Goal: Communication & Community: Answer question/provide support

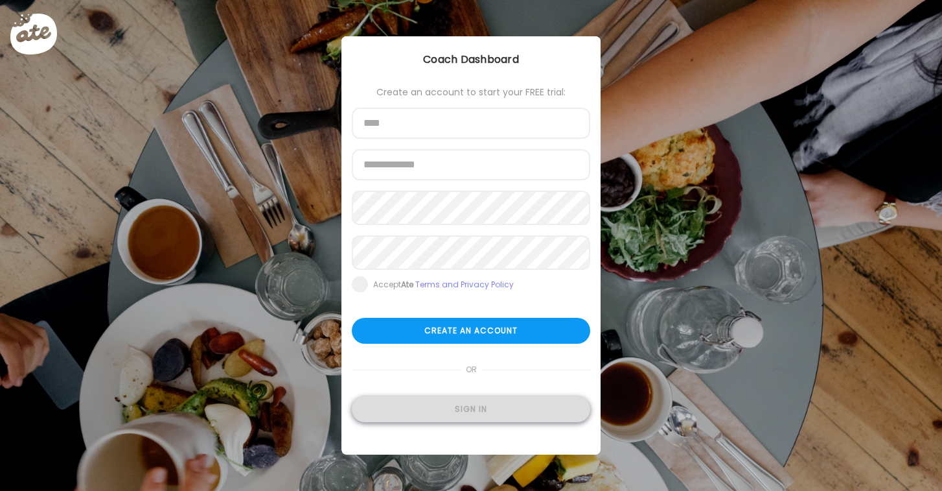
click at [441, 415] on div "Sign in" at bounding box center [471, 409] width 238 height 26
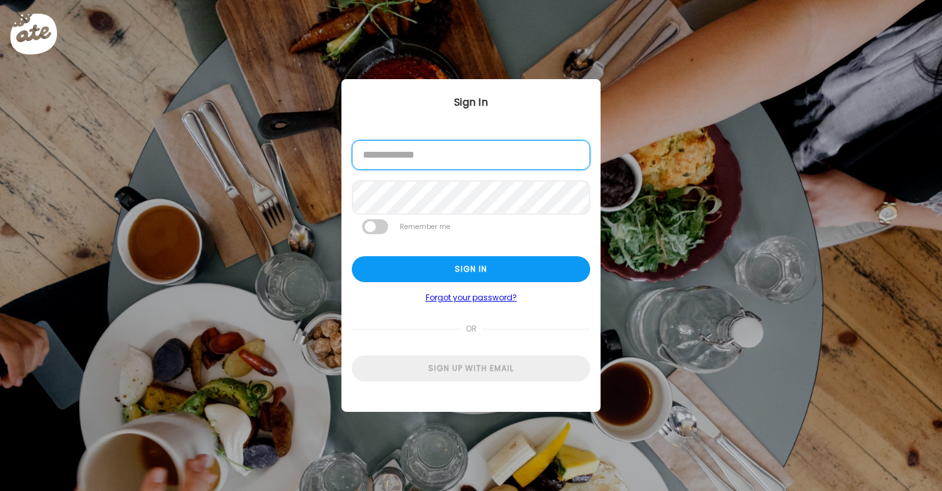
click at [448, 164] on input "email" at bounding box center [471, 155] width 238 height 30
type input "**********"
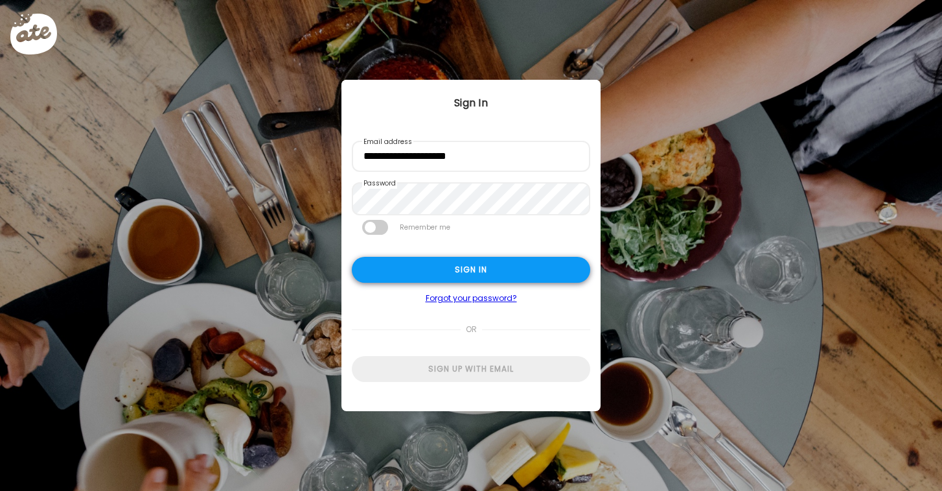
click at [471, 273] on div "Sign in" at bounding box center [471, 270] width 238 height 26
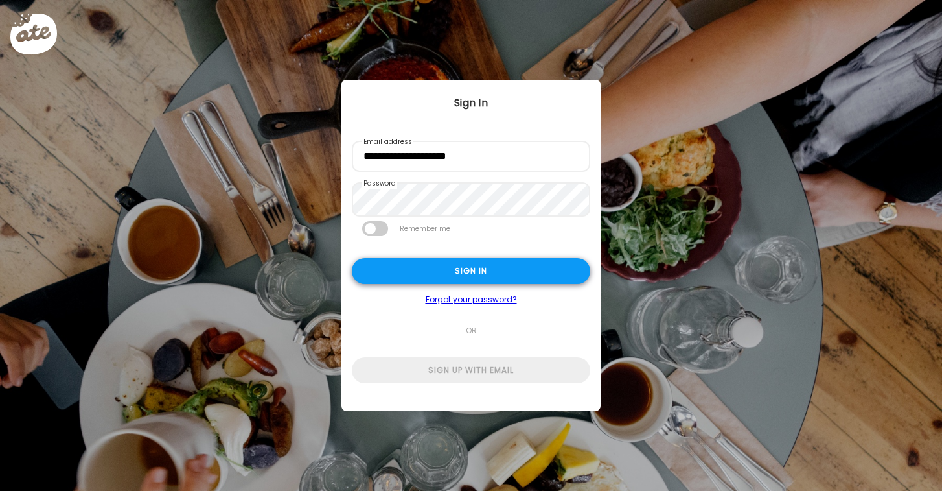
type textarea "**********"
type input "**********"
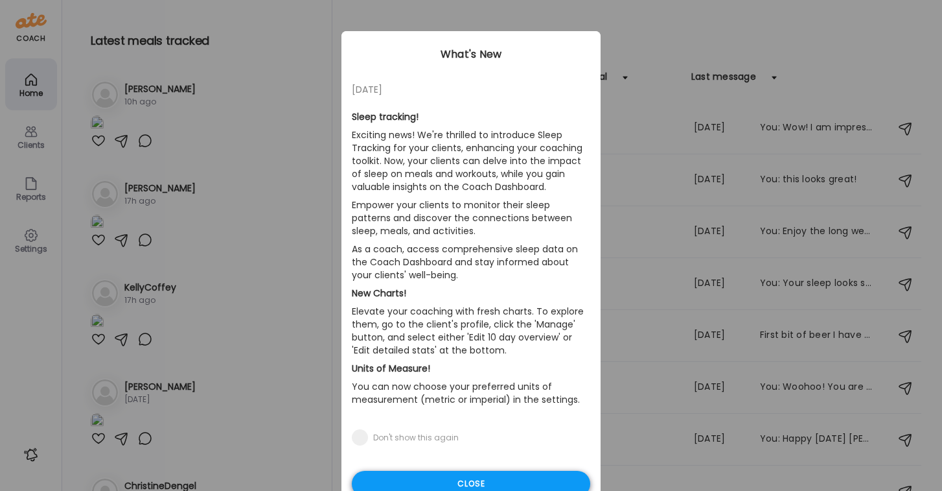
click at [473, 481] on div "Close" at bounding box center [471, 483] width 238 height 26
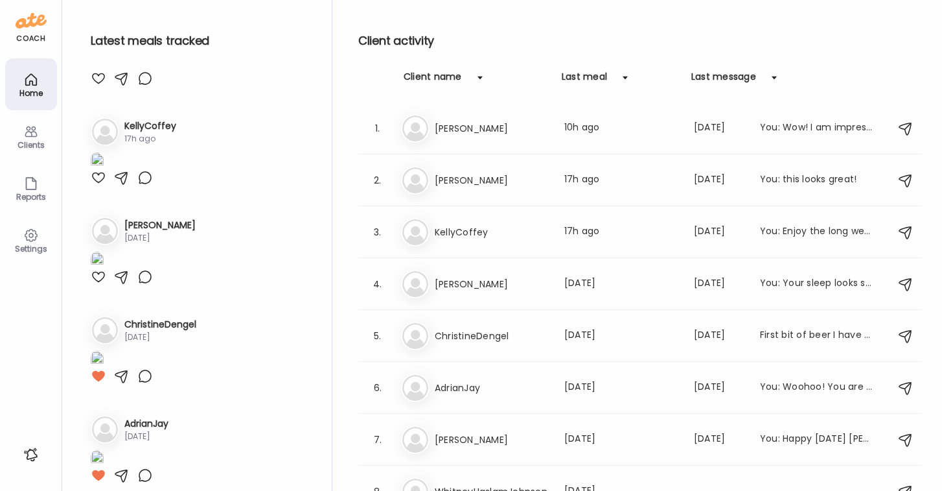
scroll to position [161, 0]
click at [25, 141] on div "Clients" at bounding box center [31, 145] width 47 height 8
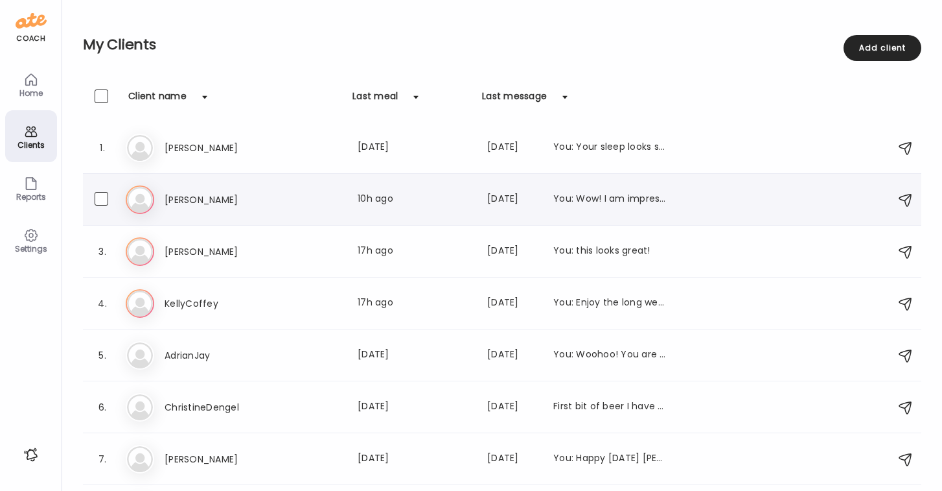
click at [181, 203] on h3 "[PERSON_NAME]" at bounding box center [222, 200] width 114 height 16
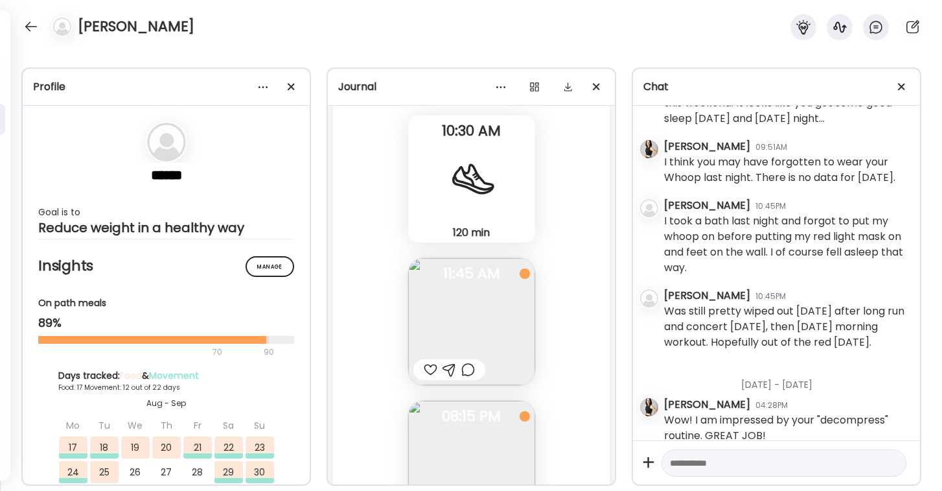
scroll to position [20534, 0]
click at [431, 363] on div at bounding box center [431, 366] width 14 height 16
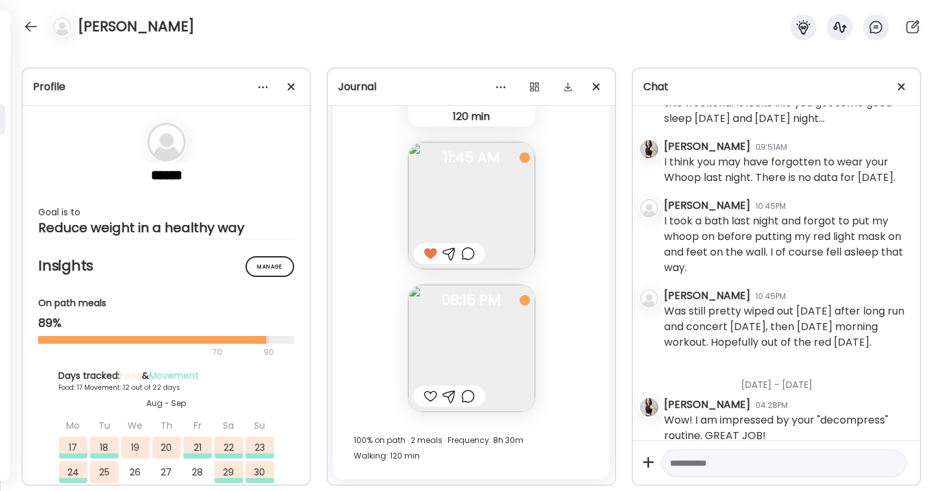
scroll to position [20646, 0]
click at [429, 397] on div at bounding box center [431, 396] width 14 height 16
click at [25, 20] on div at bounding box center [31, 26] width 21 height 21
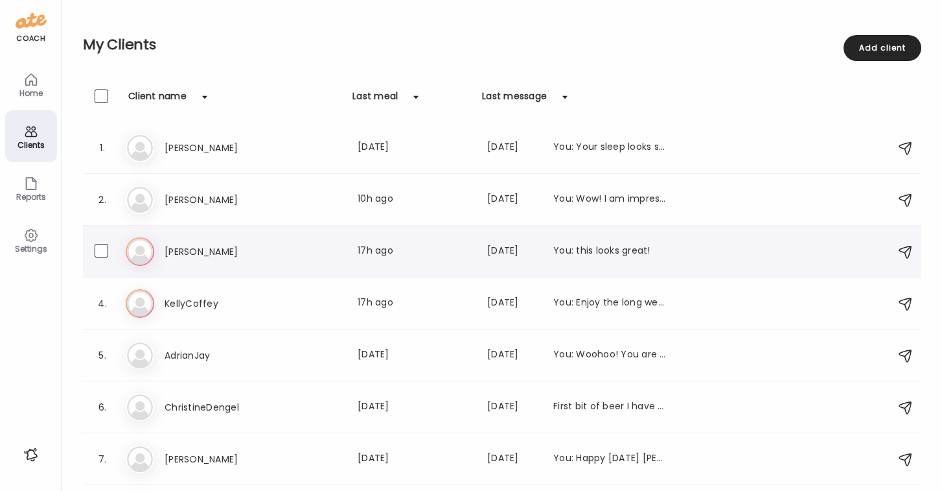
click at [174, 254] on h3 "[PERSON_NAME]" at bounding box center [222, 252] width 114 height 16
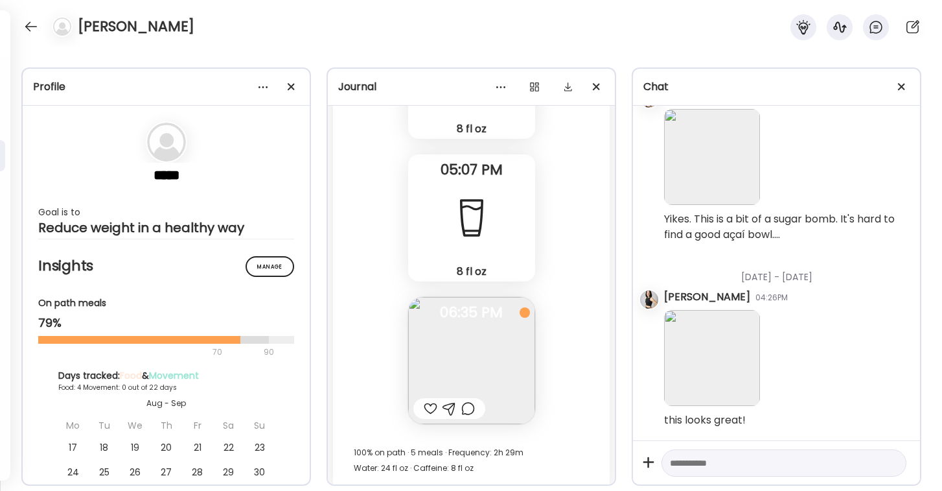
scroll to position [4301, 0]
click at [447, 353] on img at bounding box center [471, 357] width 127 height 127
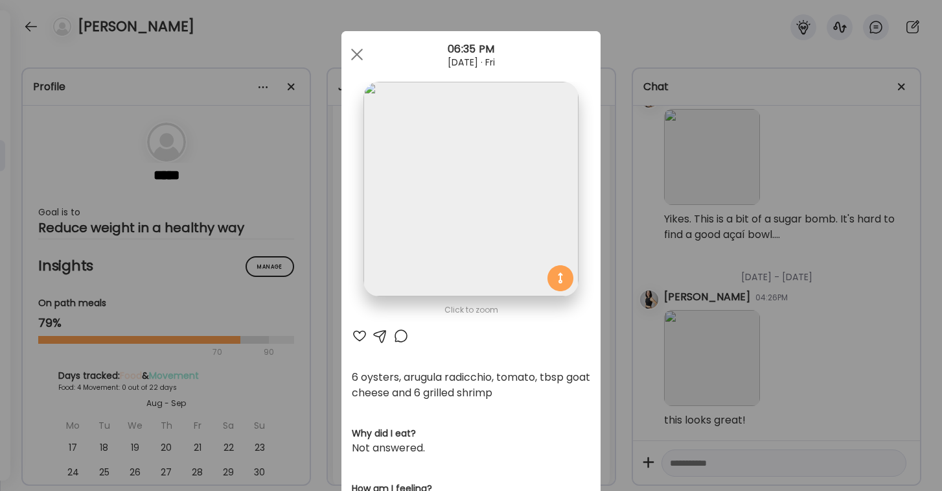
click at [358, 334] on div at bounding box center [360, 336] width 16 height 16
click at [359, 54] on div at bounding box center [357, 54] width 26 height 26
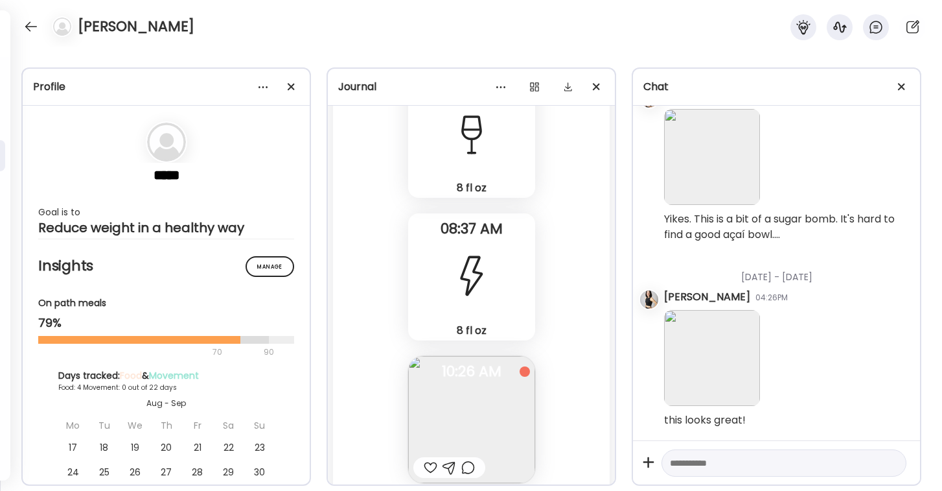
scroll to position [4802, 0]
click at [461, 262] on div at bounding box center [471, 272] width 47 height 47
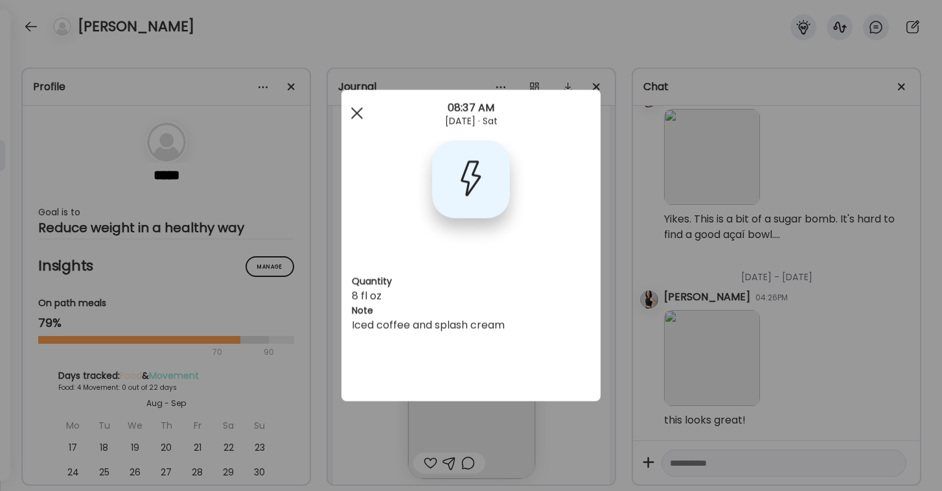
click at [356, 110] on div at bounding box center [357, 113] width 26 height 26
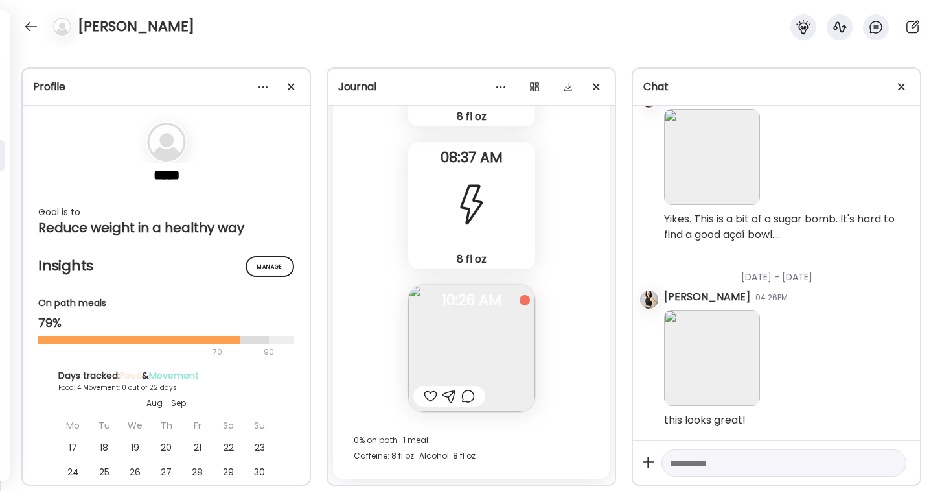
scroll to position [4869, 0]
click at [440, 332] on img at bounding box center [471, 347] width 127 height 127
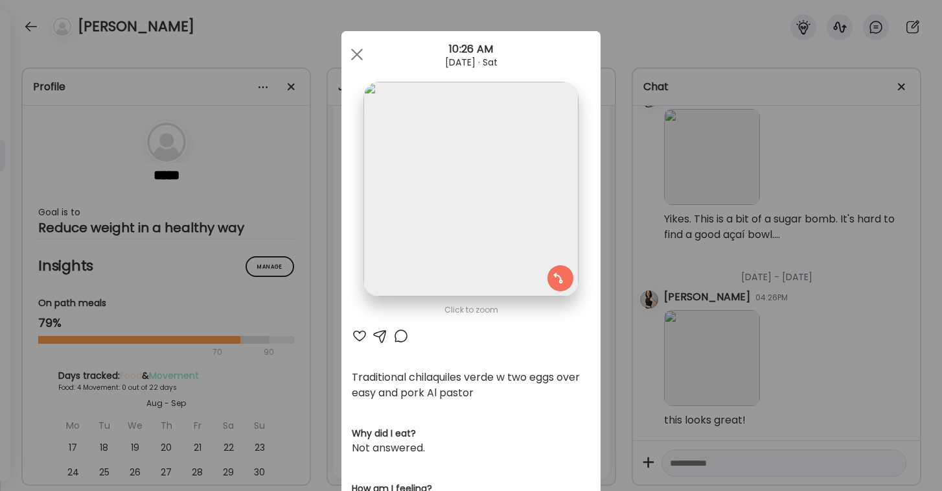
click at [360, 334] on div at bounding box center [360, 336] width 16 height 16
click at [354, 57] on span at bounding box center [357, 55] width 12 height 12
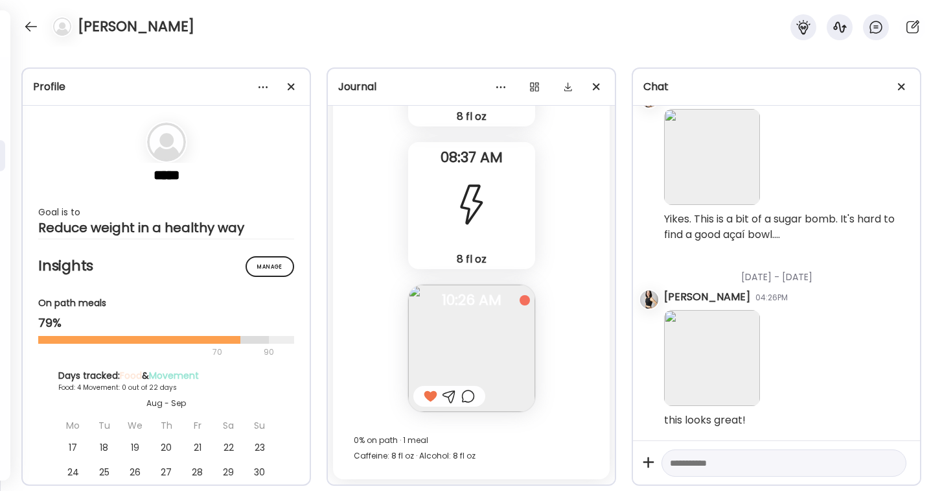
click at [682, 456] on textarea at bounding box center [772, 463] width 205 height 16
type textarea "**********"
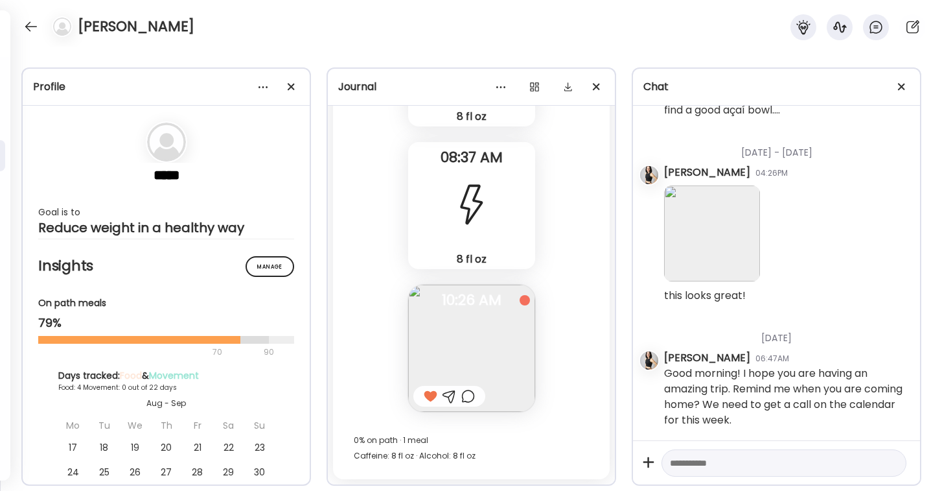
scroll to position [796, 0]
click at [717, 461] on textarea at bounding box center [772, 463] width 205 height 16
paste textarea "**********"
type textarea "**********"
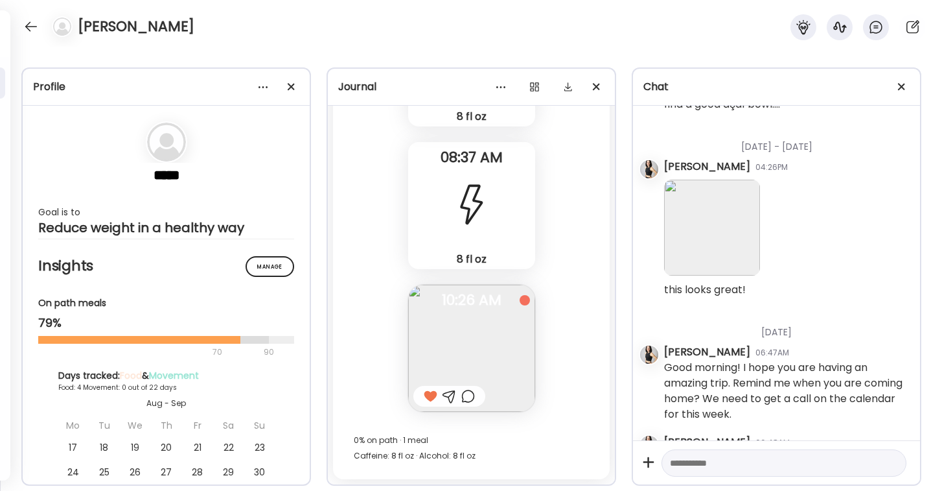
scroll to position [855, 0]
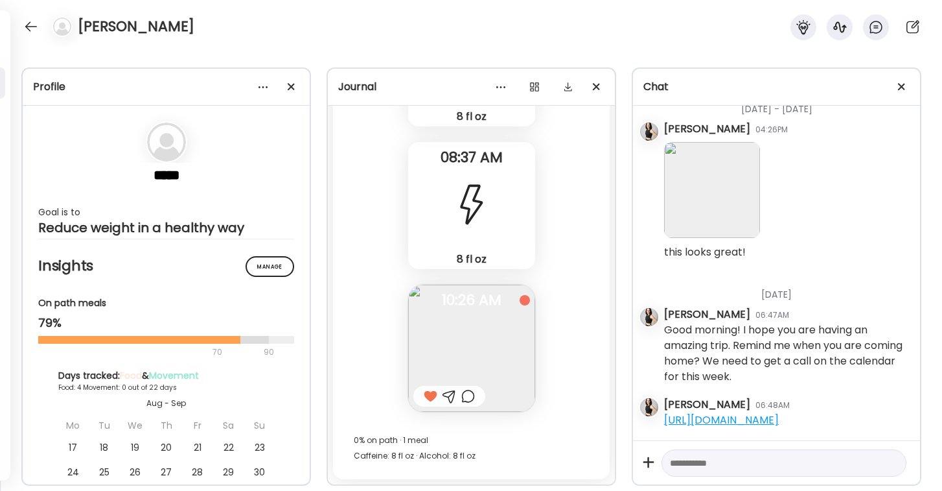
click at [772, 462] on textarea at bounding box center [772, 463] width 205 height 16
type textarea "**********"
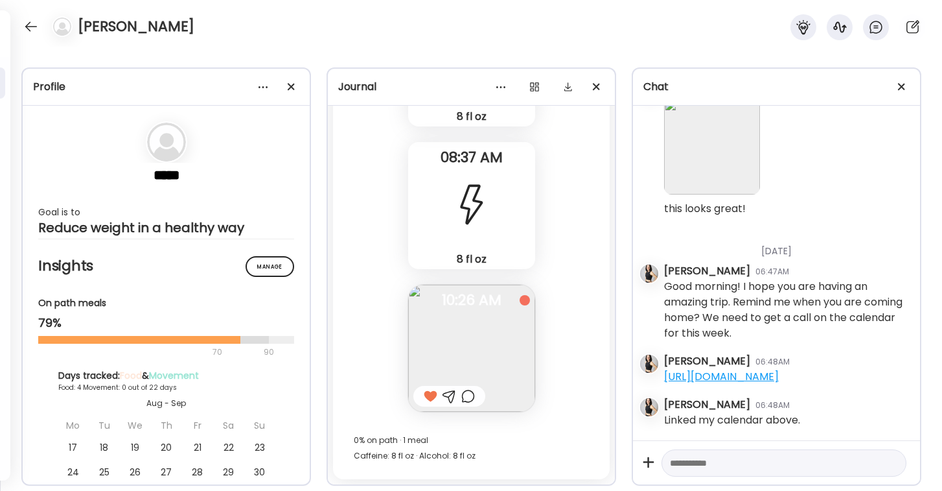
scroll to position [899, 0]
click at [32, 24] on div at bounding box center [31, 26] width 21 height 21
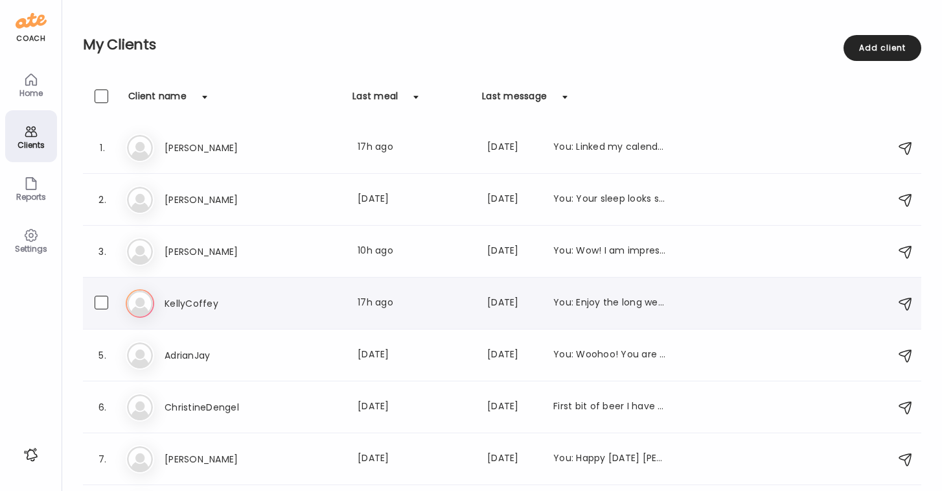
click at [191, 300] on h3 "KellyCoffey" at bounding box center [222, 303] width 114 height 16
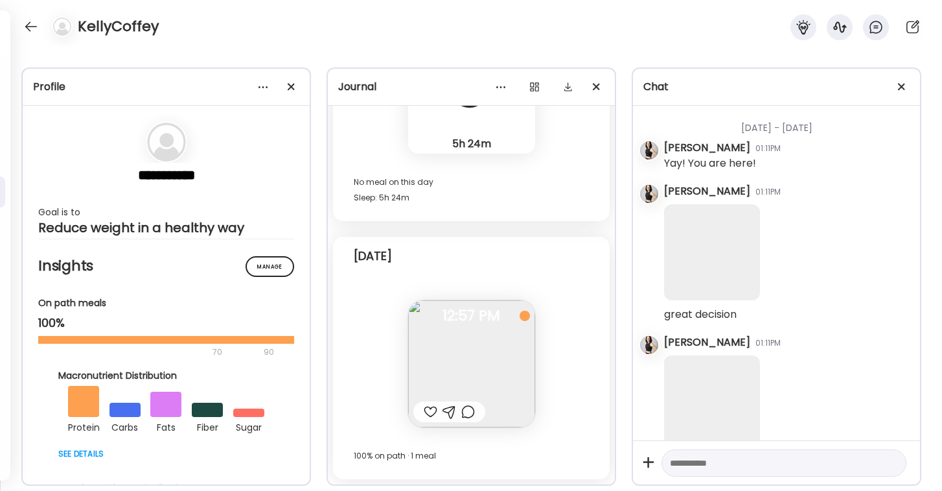
scroll to position [39563, 0]
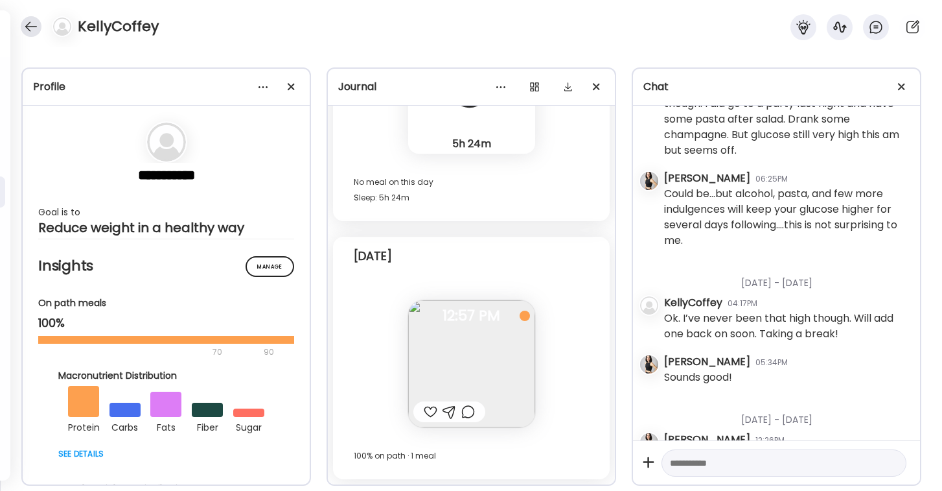
drag, startPoint x: 693, startPoint y: 459, endPoint x: 32, endPoint y: 25, distance: 790.6
click at [693, 459] on textarea at bounding box center [772, 463] width 205 height 16
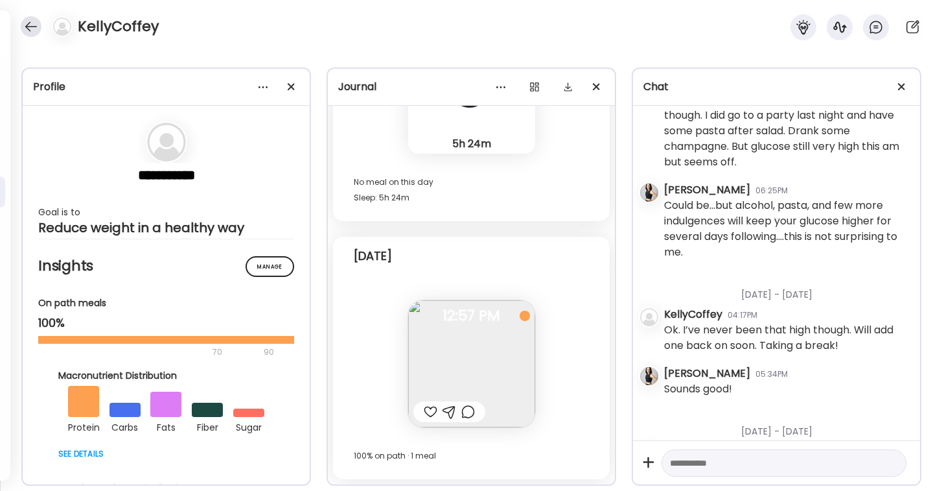
click at [32, 25] on div at bounding box center [31, 26] width 21 height 21
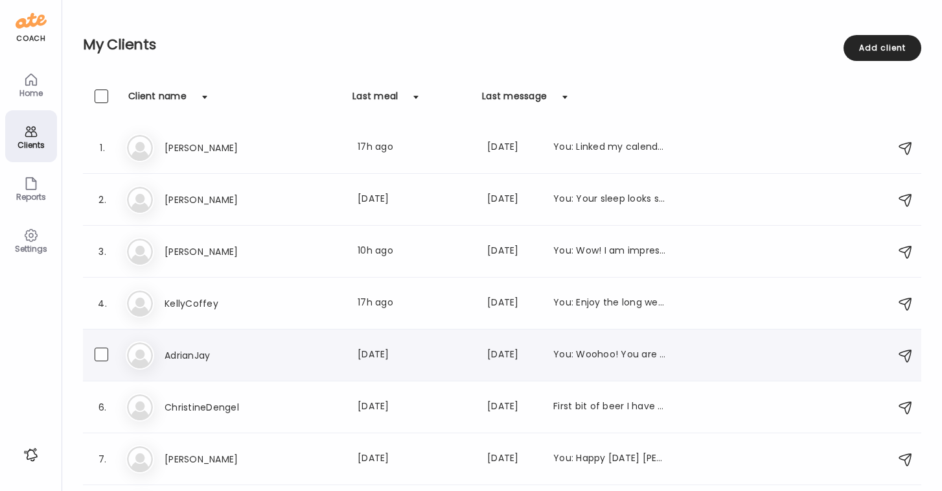
click at [180, 354] on h3 "AdrianJay" at bounding box center [222, 355] width 114 height 16
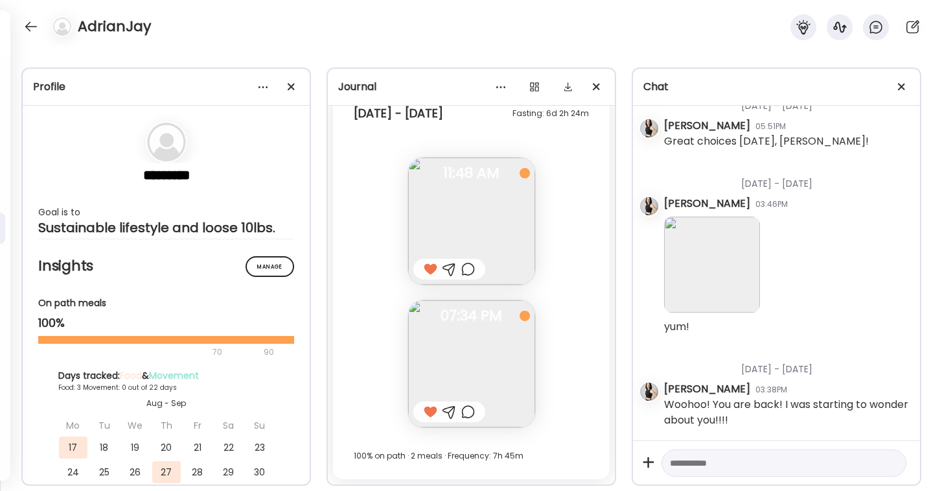
scroll to position [12559, 0]
click at [693, 465] on textarea at bounding box center [772, 463] width 205 height 16
type textarea "**********"
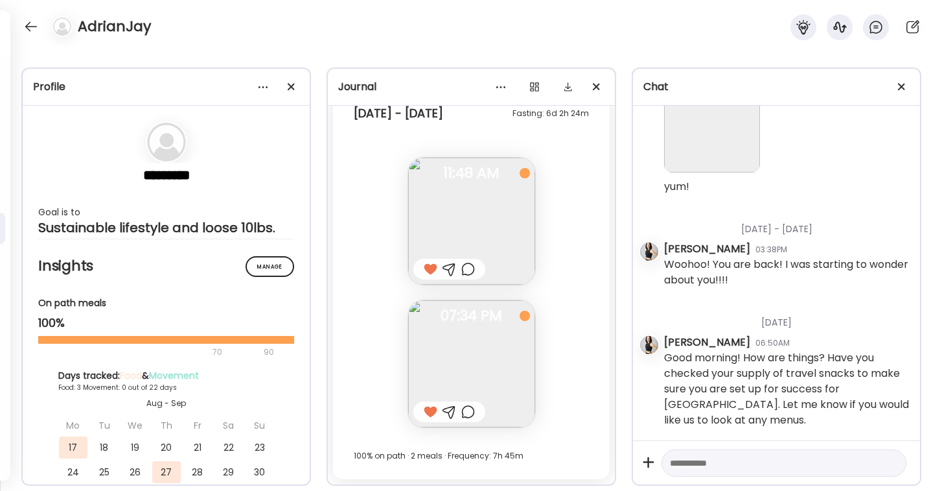
scroll to position [12699, 0]
click at [27, 28] on div at bounding box center [31, 26] width 21 height 21
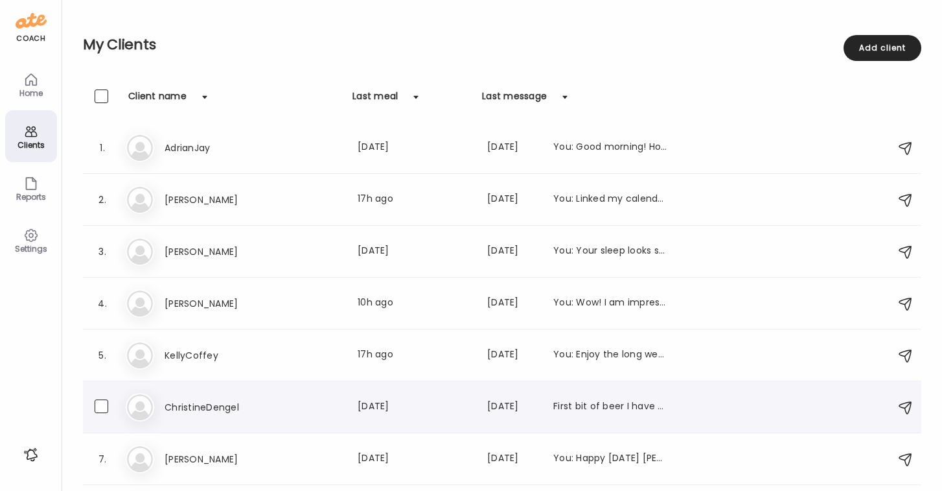
click at [180, 406] on h3 "ChristineDengel" at bounding box center [222, 407] width 114 height 16
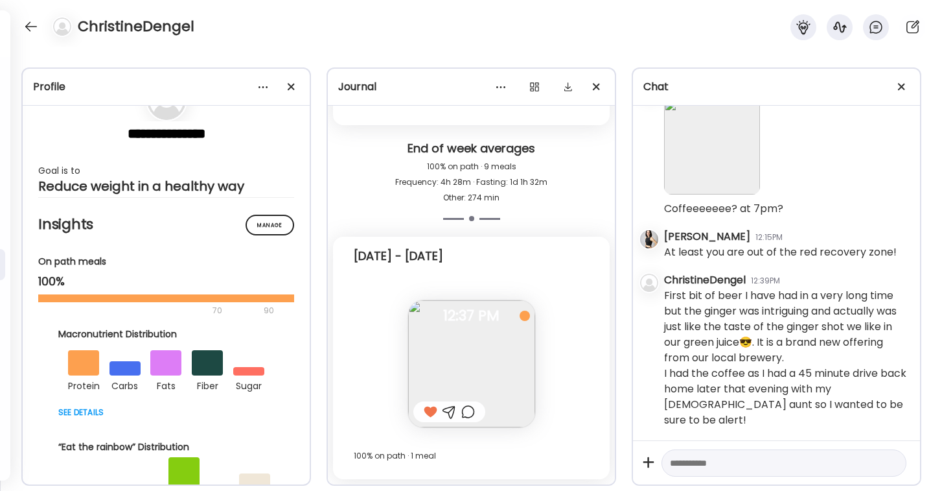
scroll to position [43, 0]
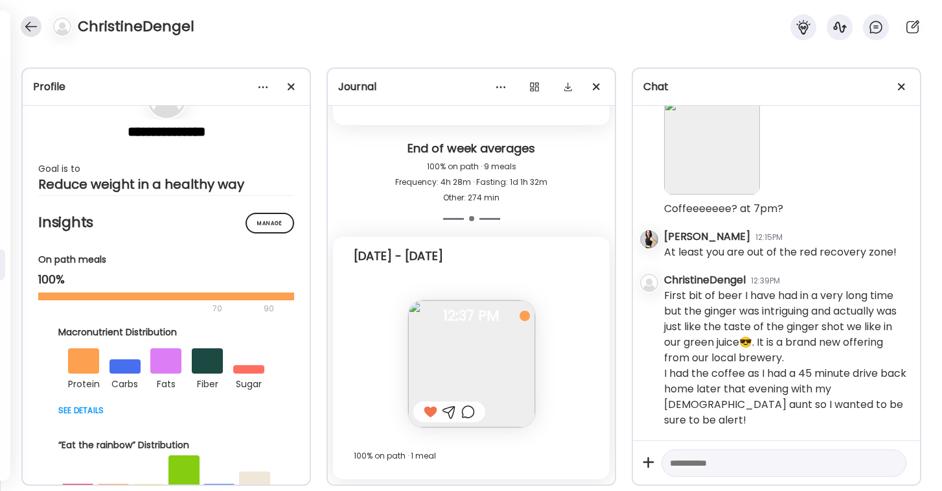
click at [30, 24] on div at bounding box center [31, 26] width 21 height 21
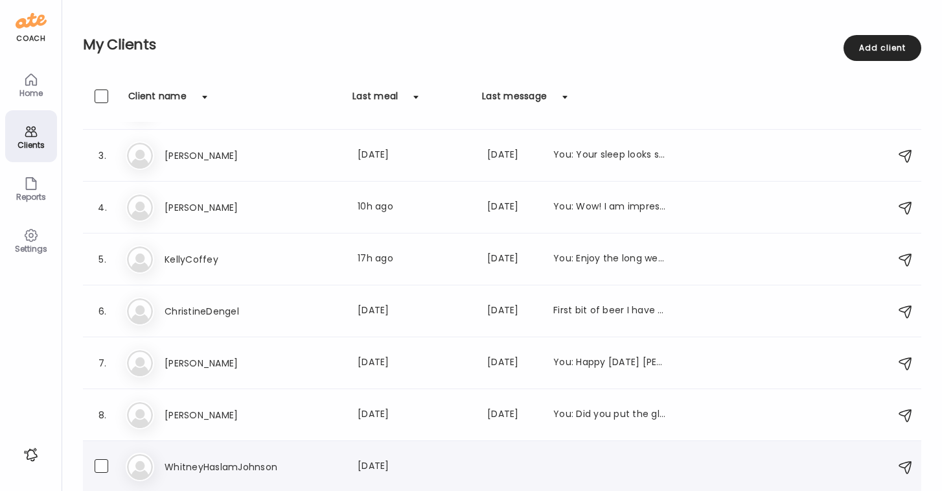
scroll to position [96, 0]
click at [30, 92] on div "Home" at bounding box center [31, 93] width 47 height 8
